Goal: Task Accomplishment & Management: Manage account settings

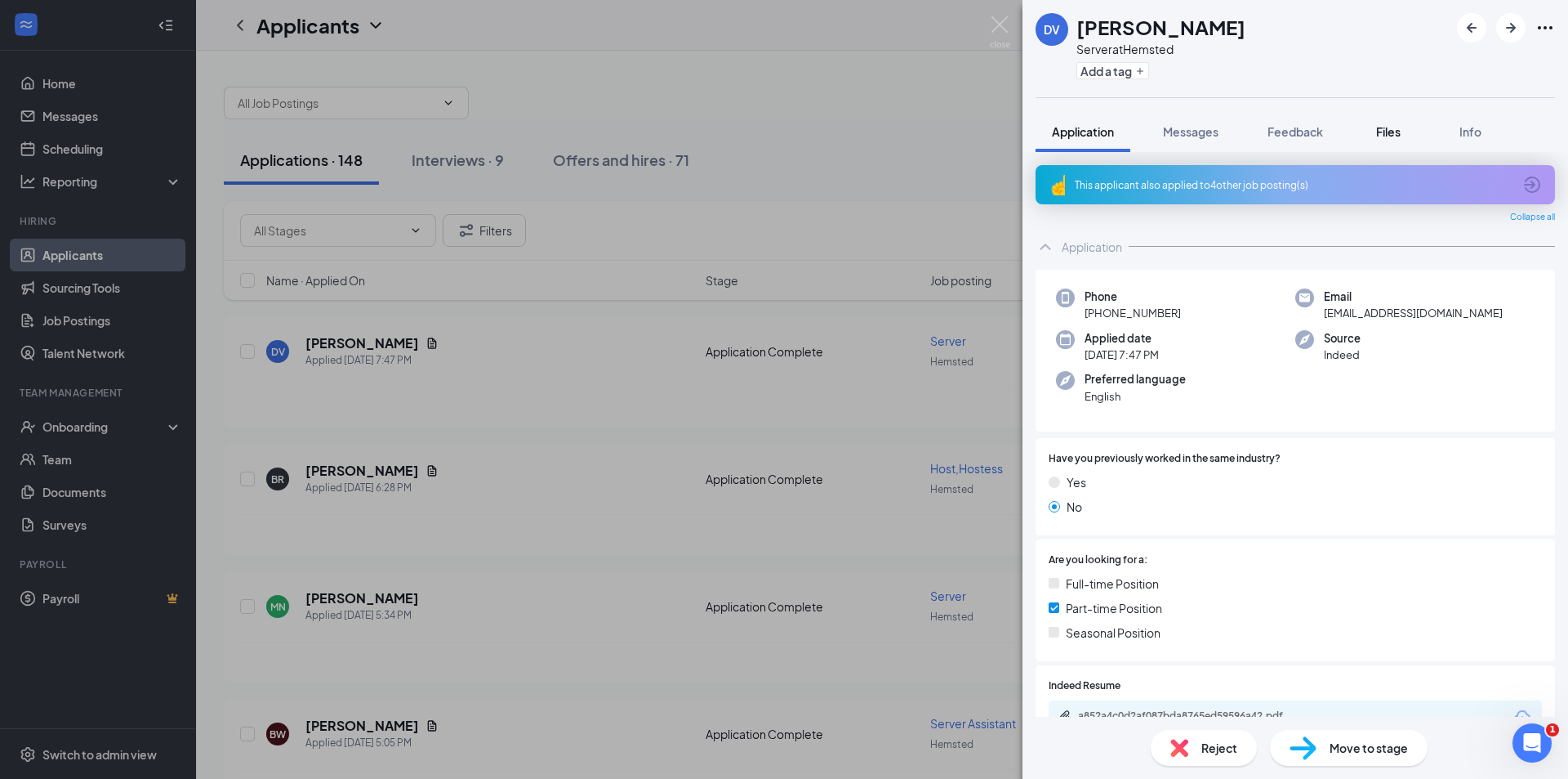
click at [1380, 132] on span "Files" at bounding box center [1388, 131] width 24 height 15
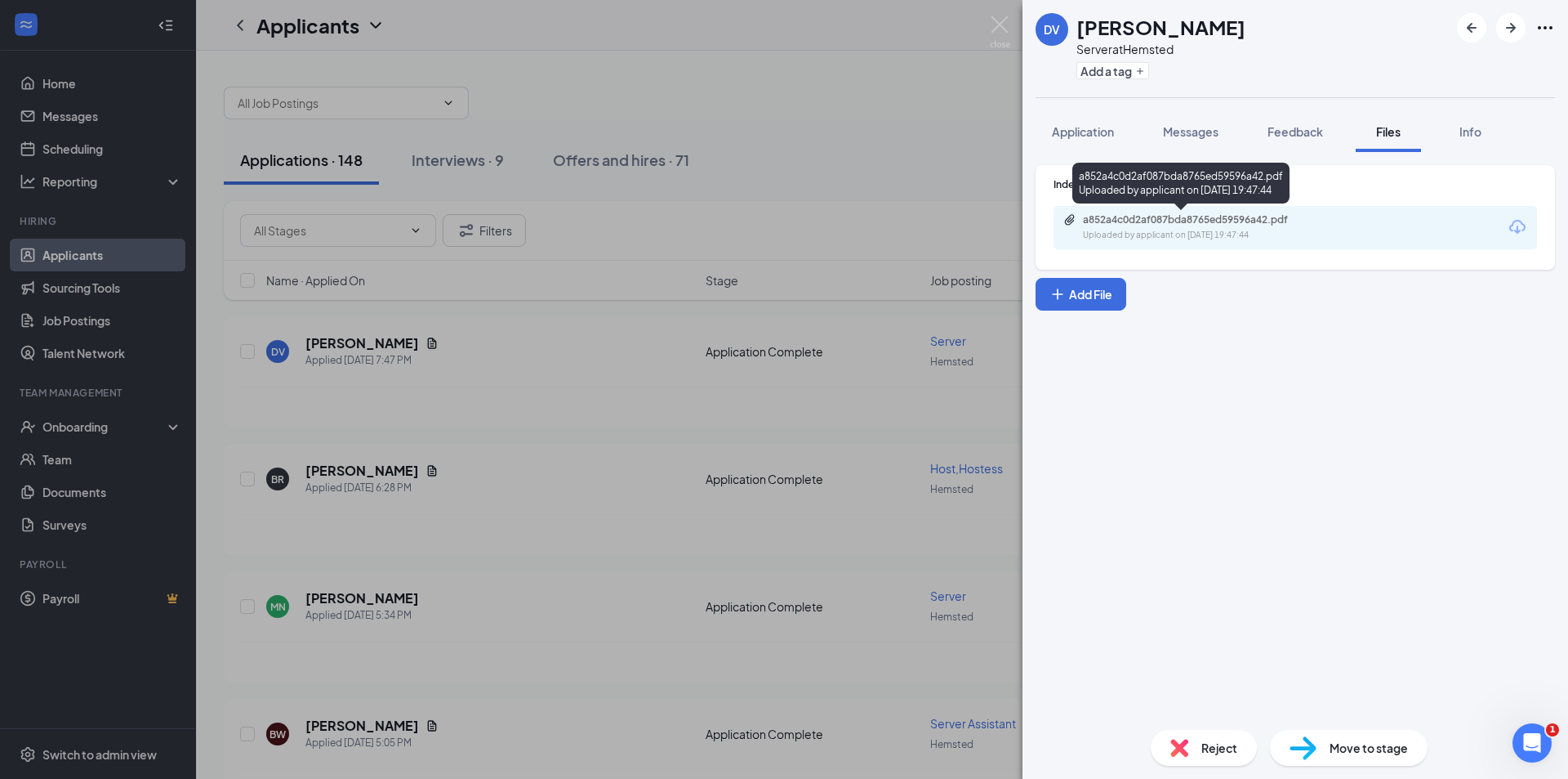
click at [1194, 222] on div "a852a4c0d2af087bda8765ed59596a42.pdf" at bounding box center [1197, 220] width 228 height 13
click at [679, 341] on div "DV [PERSON_NAME] Server at Hemsted Add a tag Application Messages Feedback File…" at bounding box center [784, 390] width 1568 height 779
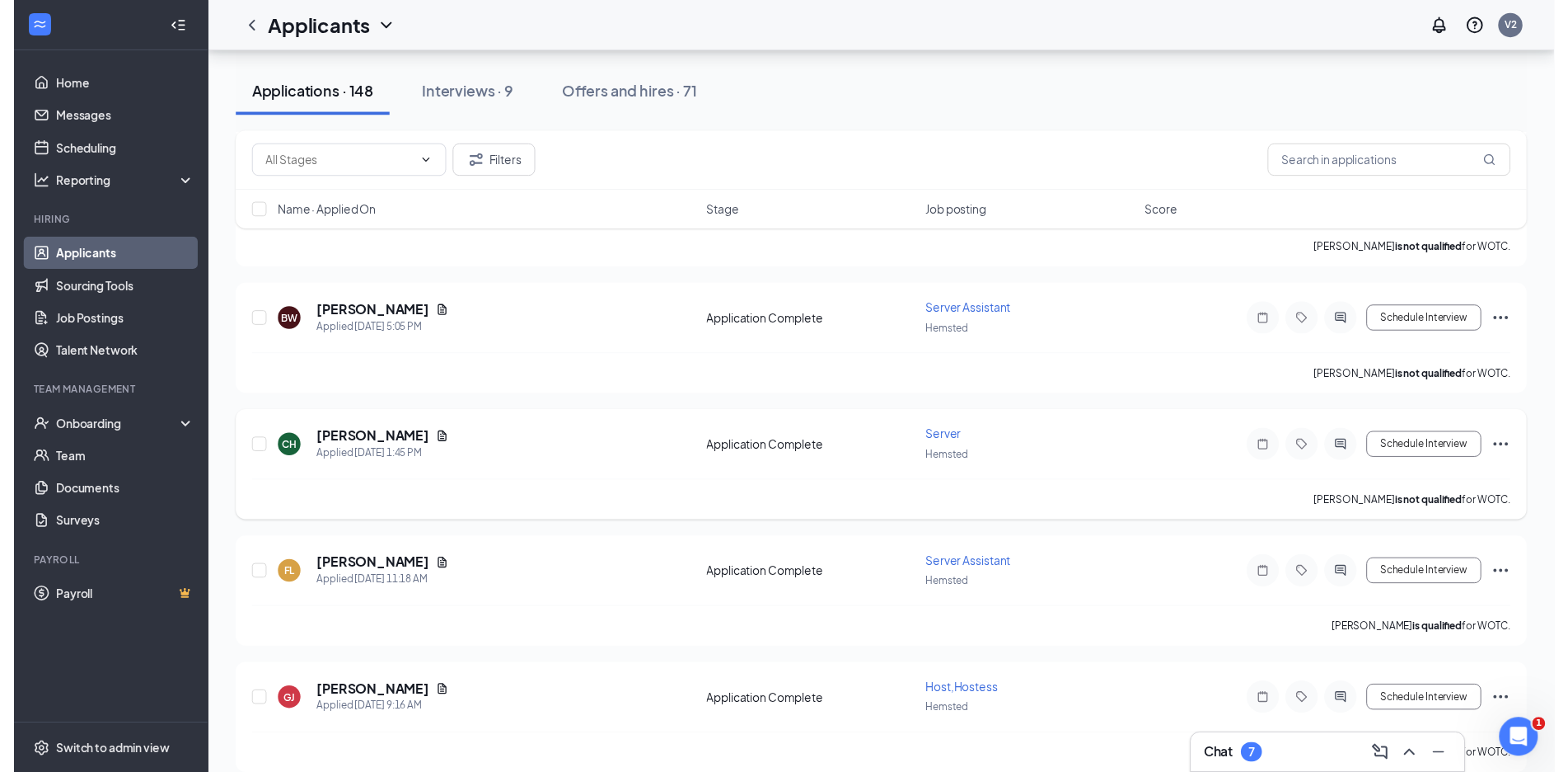
scroll to position [330, 0]
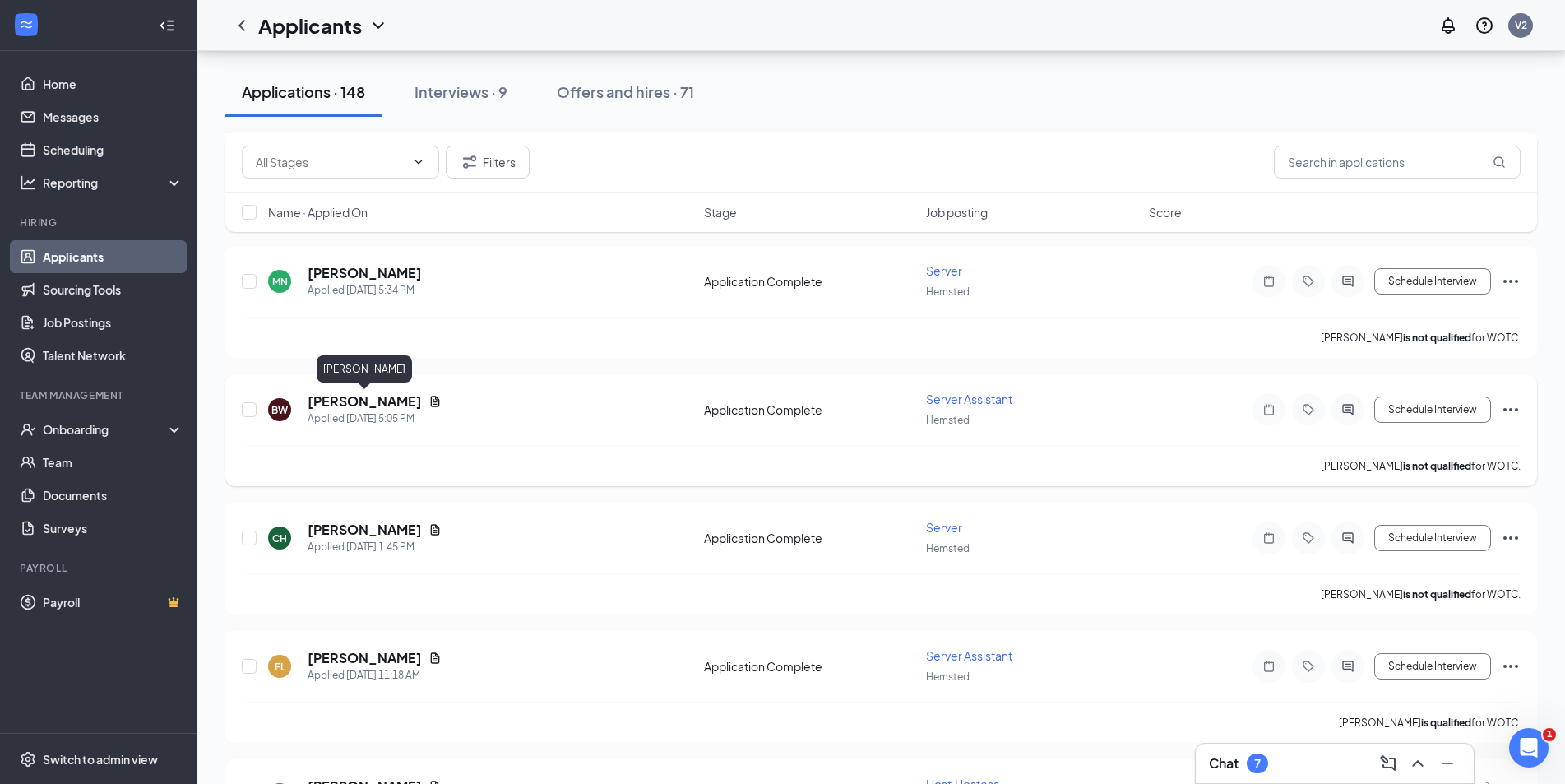
click at [372, 400] on h5 "[PERSON_NAME]" at bounding box center [365, 400] width 114 height 18
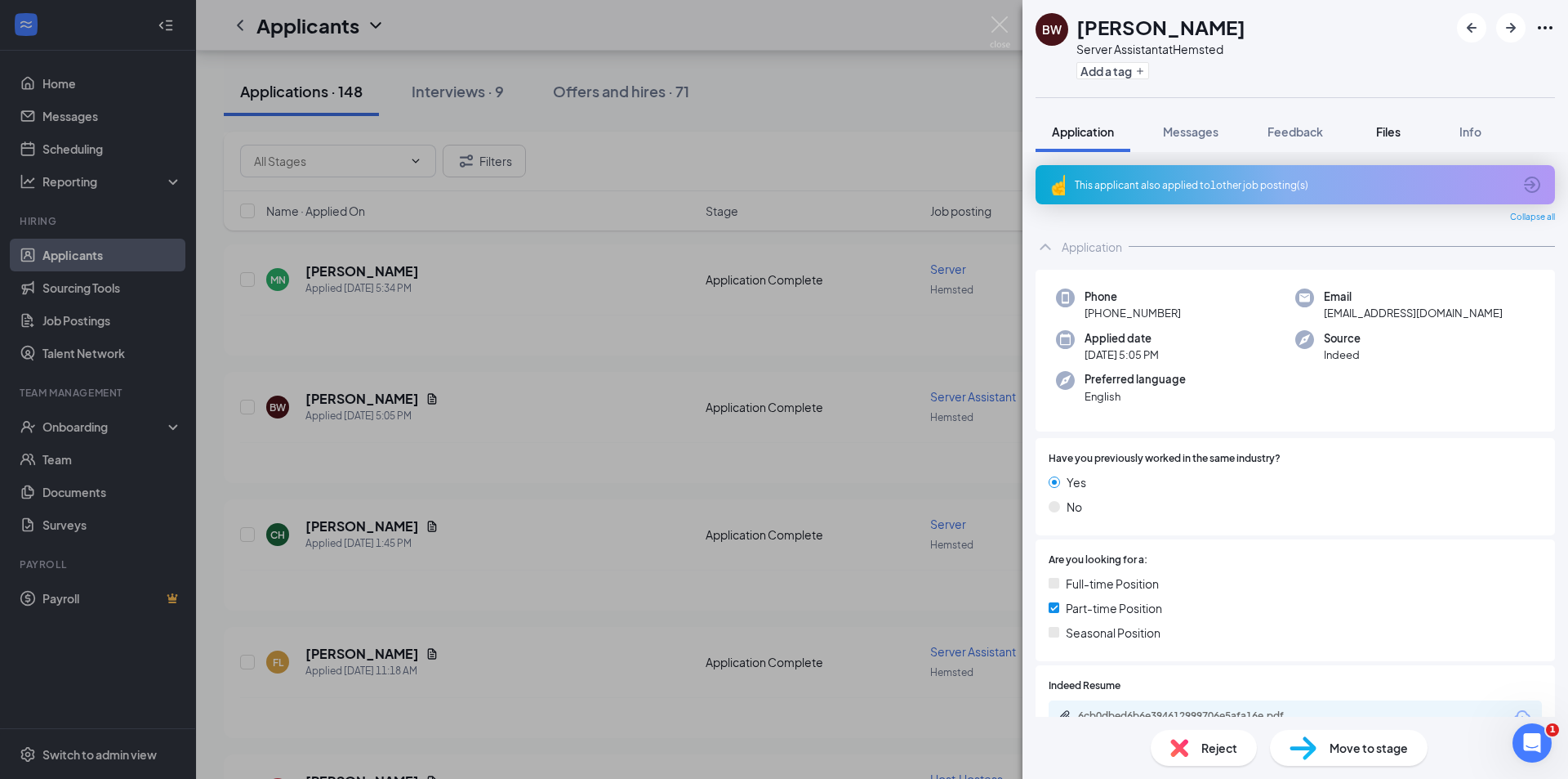
click at [1385, 129] on span "Files" at bounding box center [1388, 131] width 24 height 15
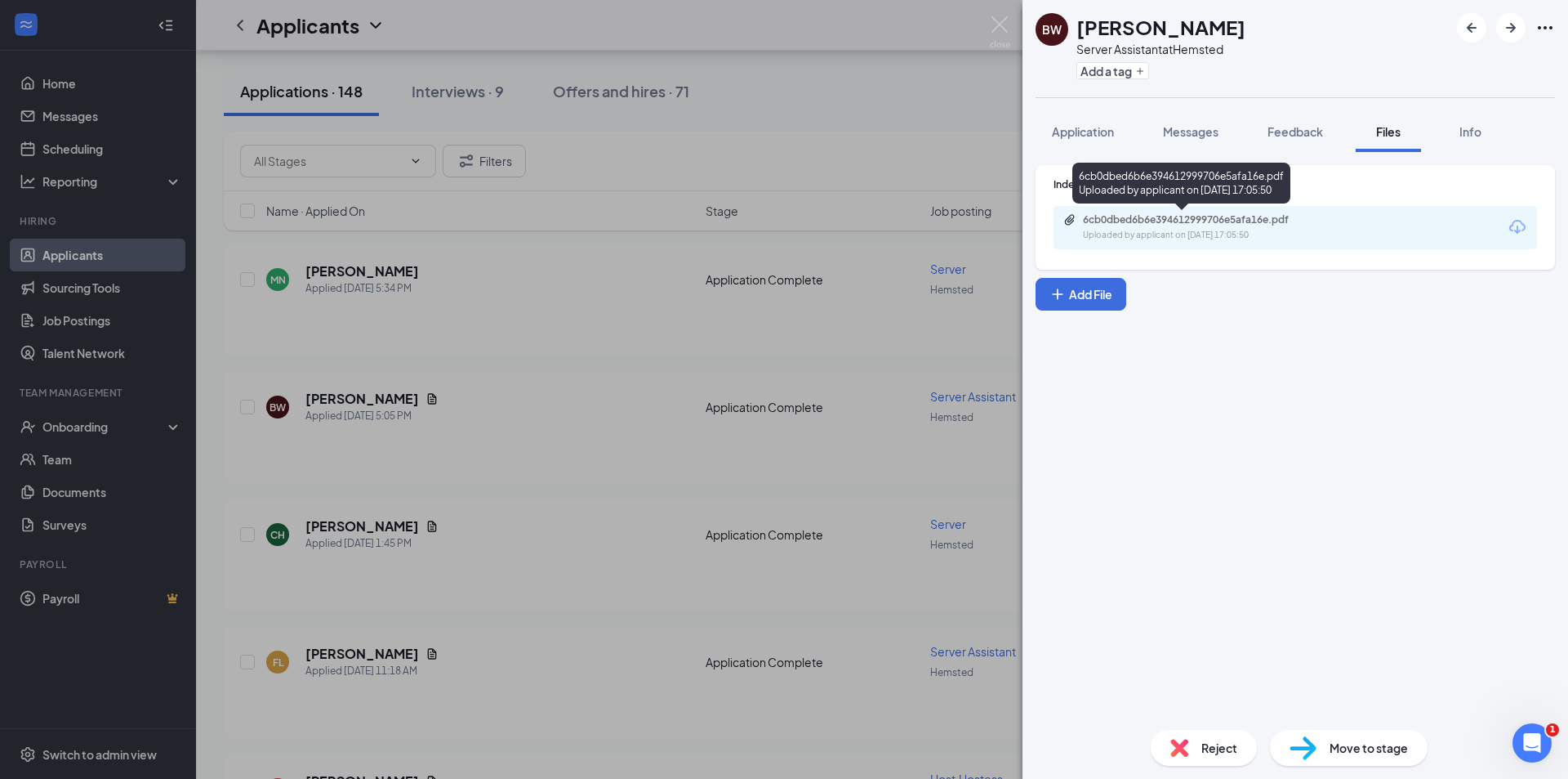
click at [1229, 215] on div "6cb0dbed6b6e394612999706e5afa16e.pdf" at bounding box center [1197, 220] width 228 height 13
click at [779, 458] on div "[PERSON_NAME] Server Assistant at Hemsted Add a tag Application Messages Feedba…" at bounding box center [784, 390] width 1568 height 779
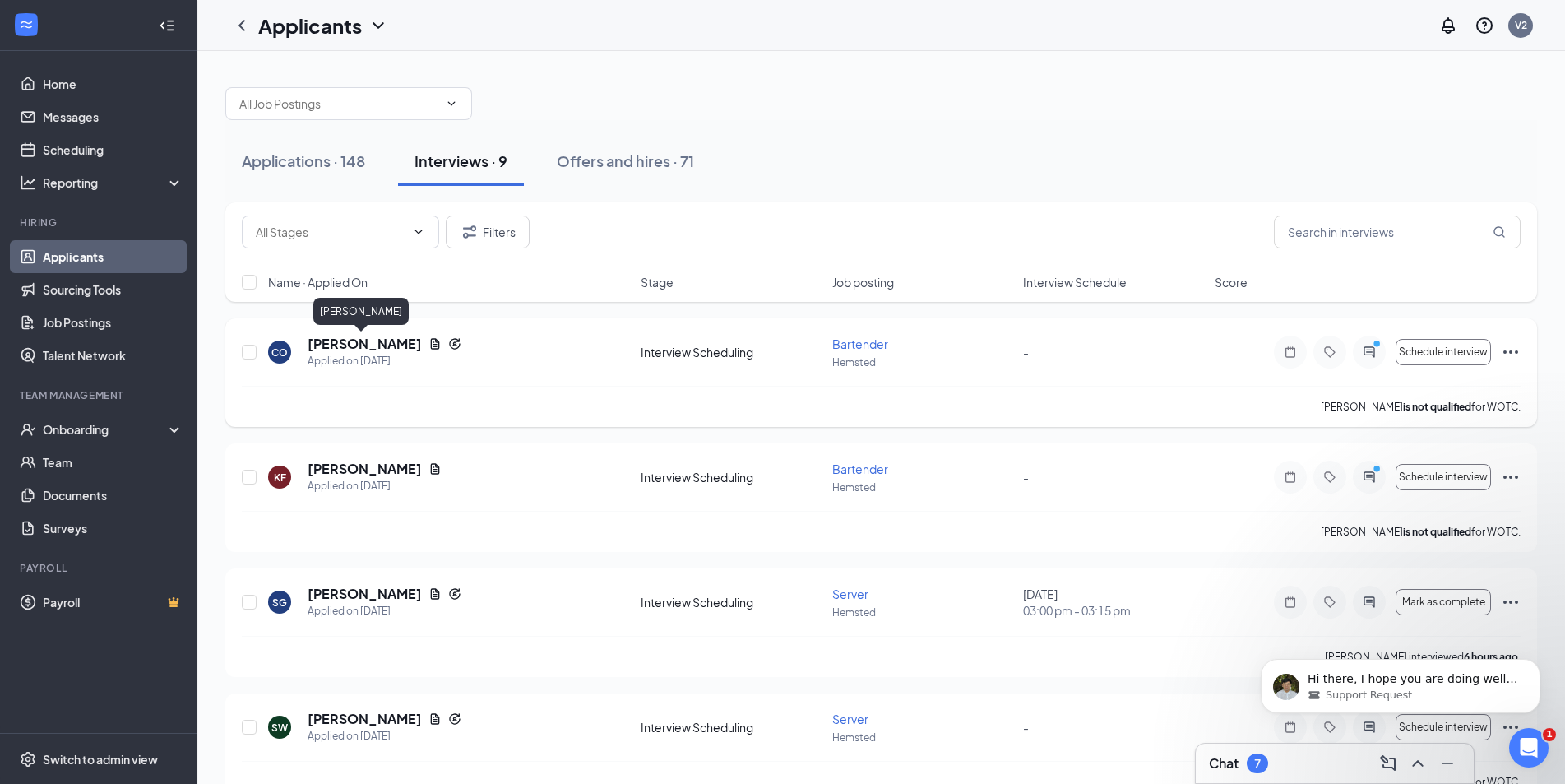
click at [370, 342] on h5 "Chaz Onorato" at bounding box center [365, 343] width 114 height 18
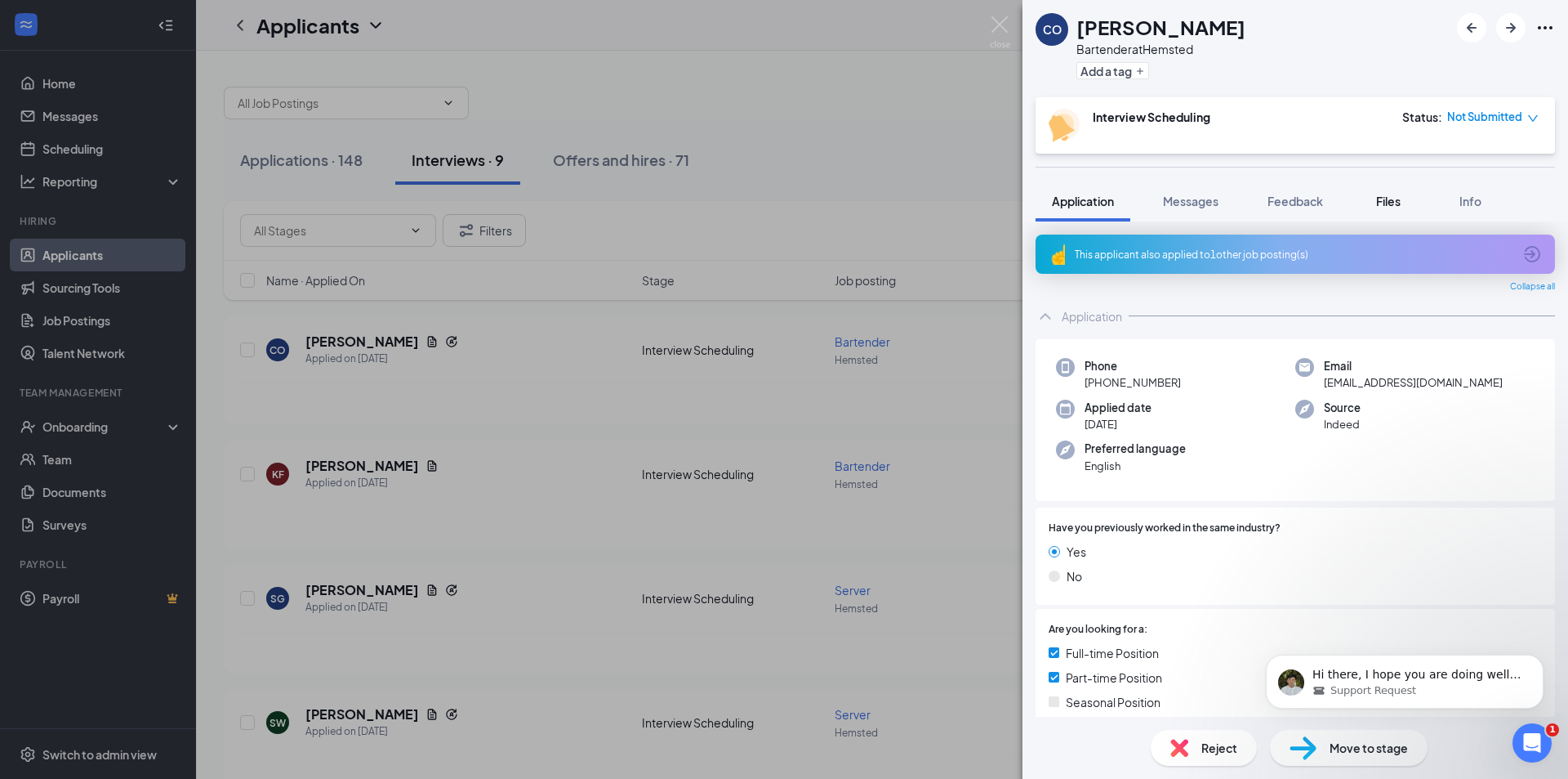
click at [1393, 195] on span "Files" at bounding box center [1388, 201] width 24 height 15
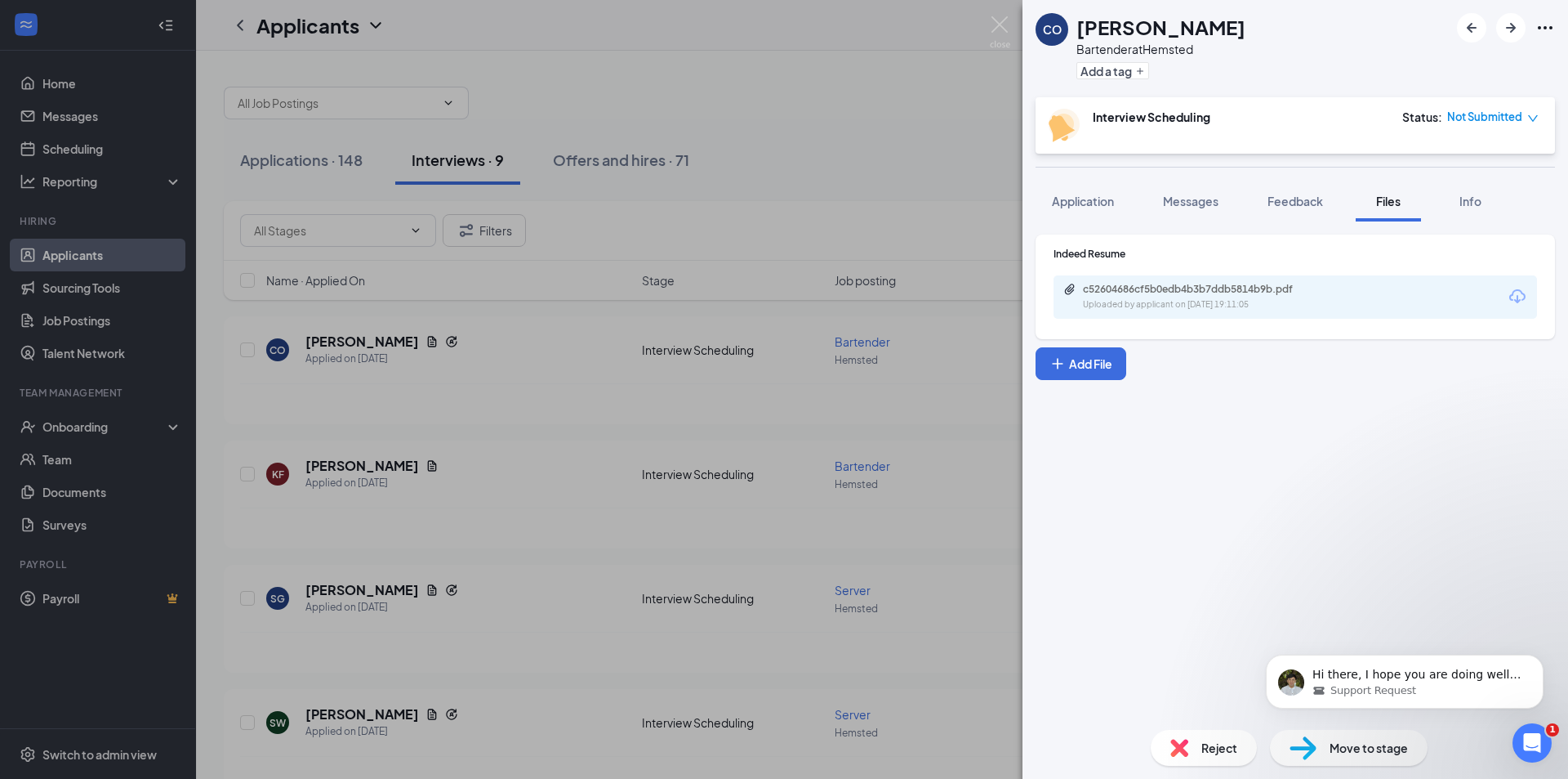
click at [1219, 291] on div "c52604686cf5b0edb4b3b7ddb5814b9b.pdf" at bounding box center [1197, 289] width 228 height 13
click at [887, 186] on div "CO Chaz Onorato Bartender at Hemsted Add a tag Interview Scheduling Status : No…" at bounding box center [784, 390] width 1568 height 779
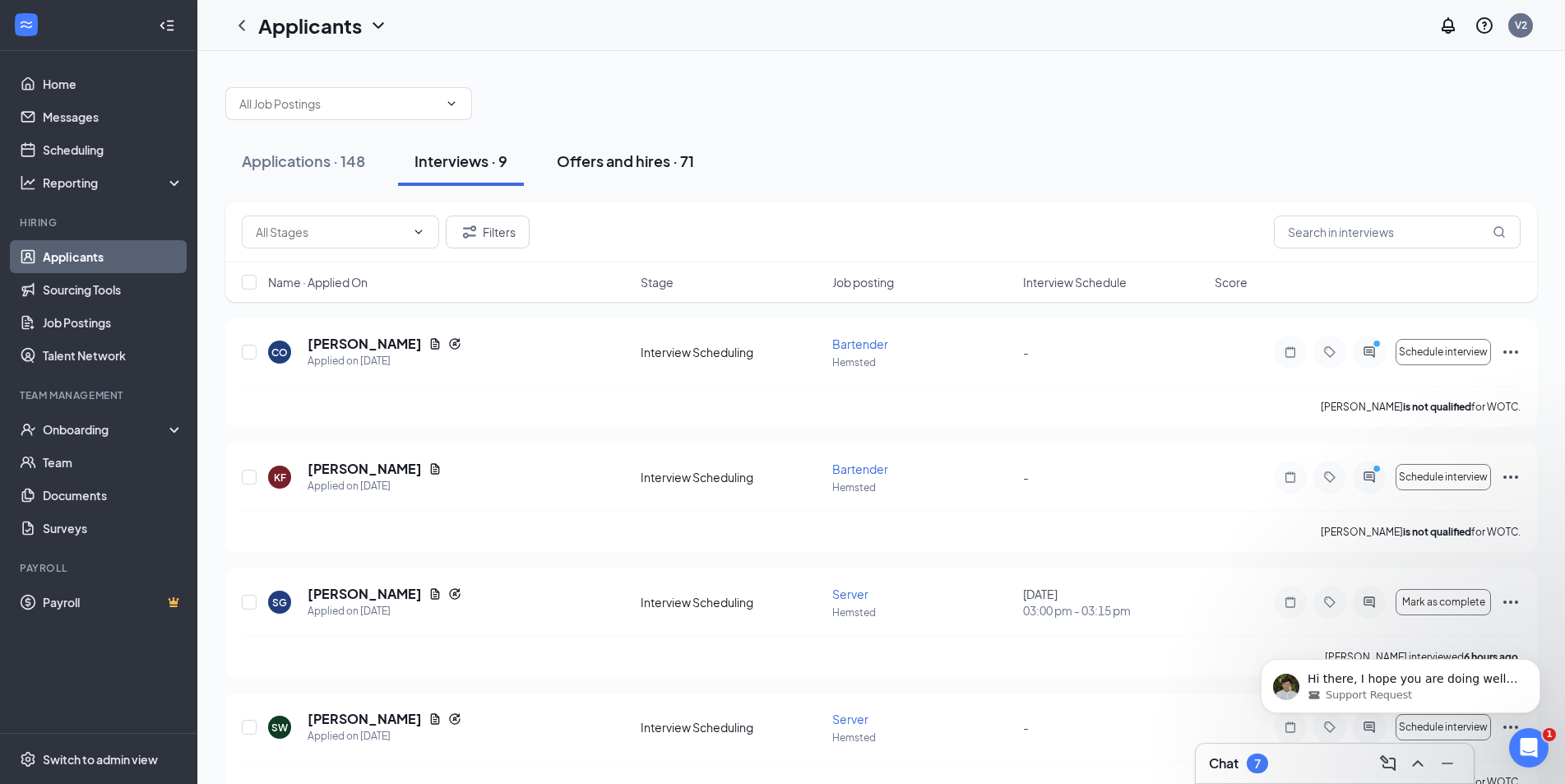
click at [612, 157] on div "Offers and hires · 71" at bounding box center [626, 160] width 137 height 21
